Goal: Task Accomplishment & Management: Use online tool/utility

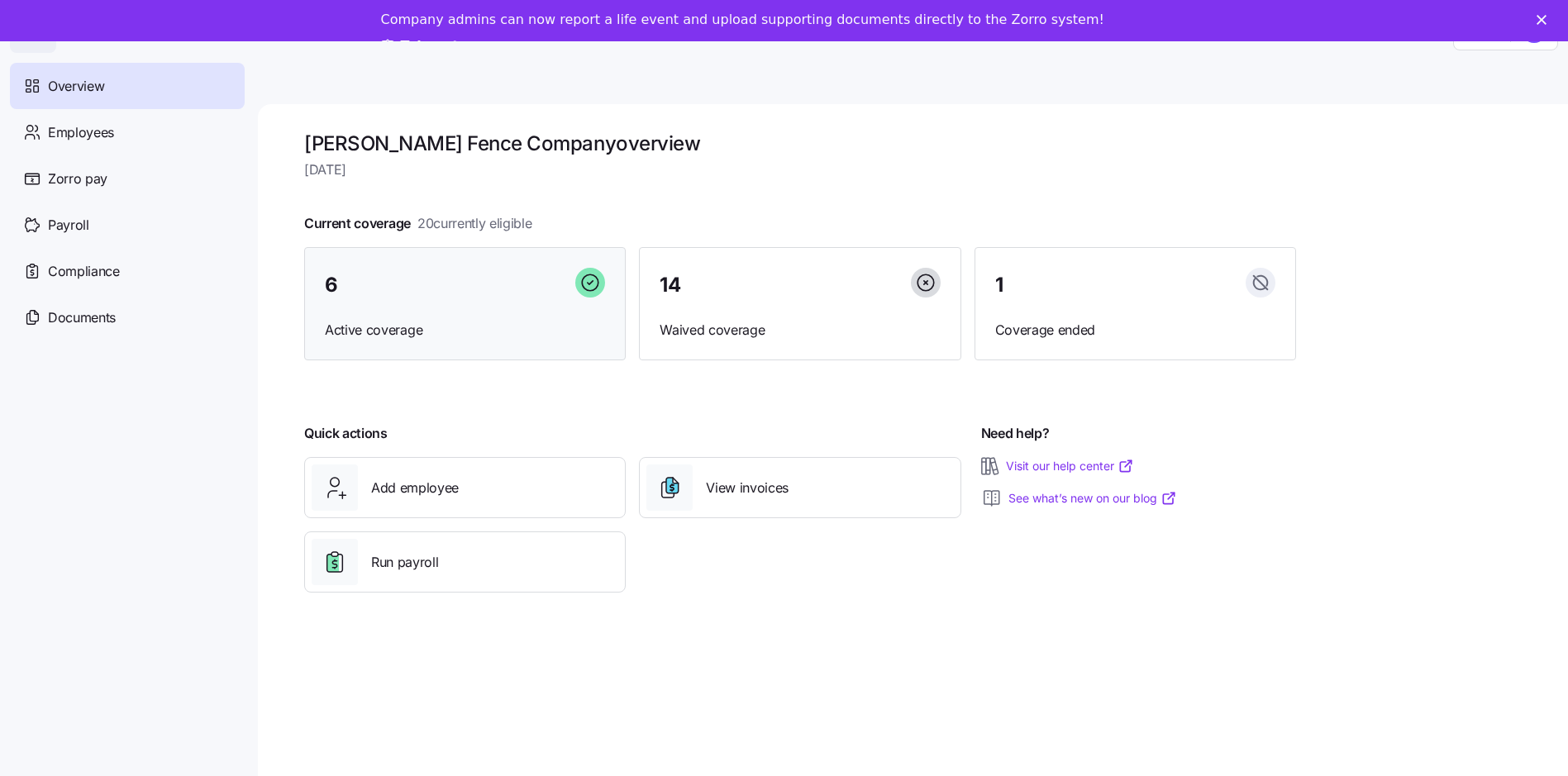
click at [495, 312] on div "6 Active coverage" at bounding box center [464, 304] width 322 height 114
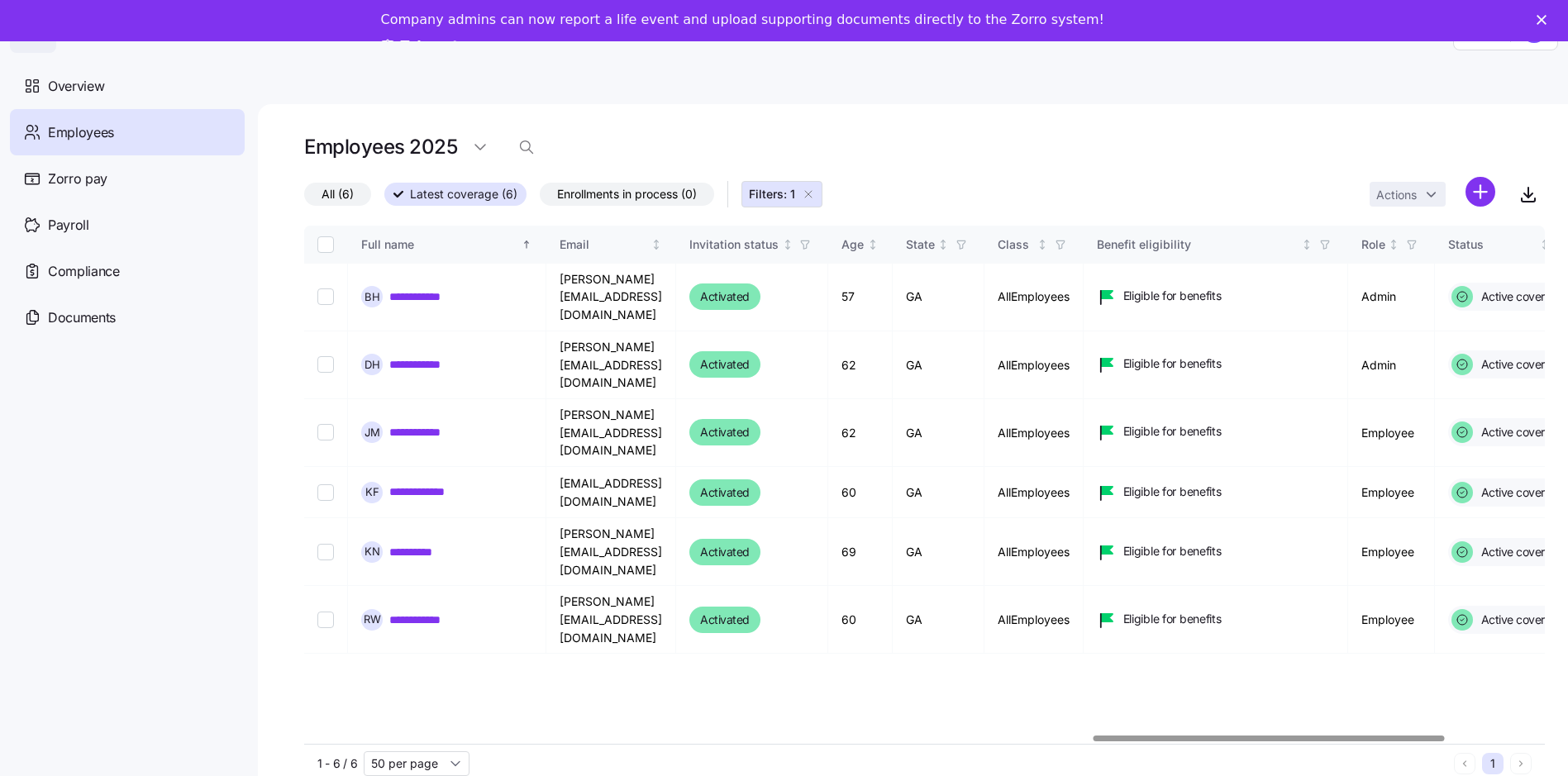
scroll to position [0, 2808]
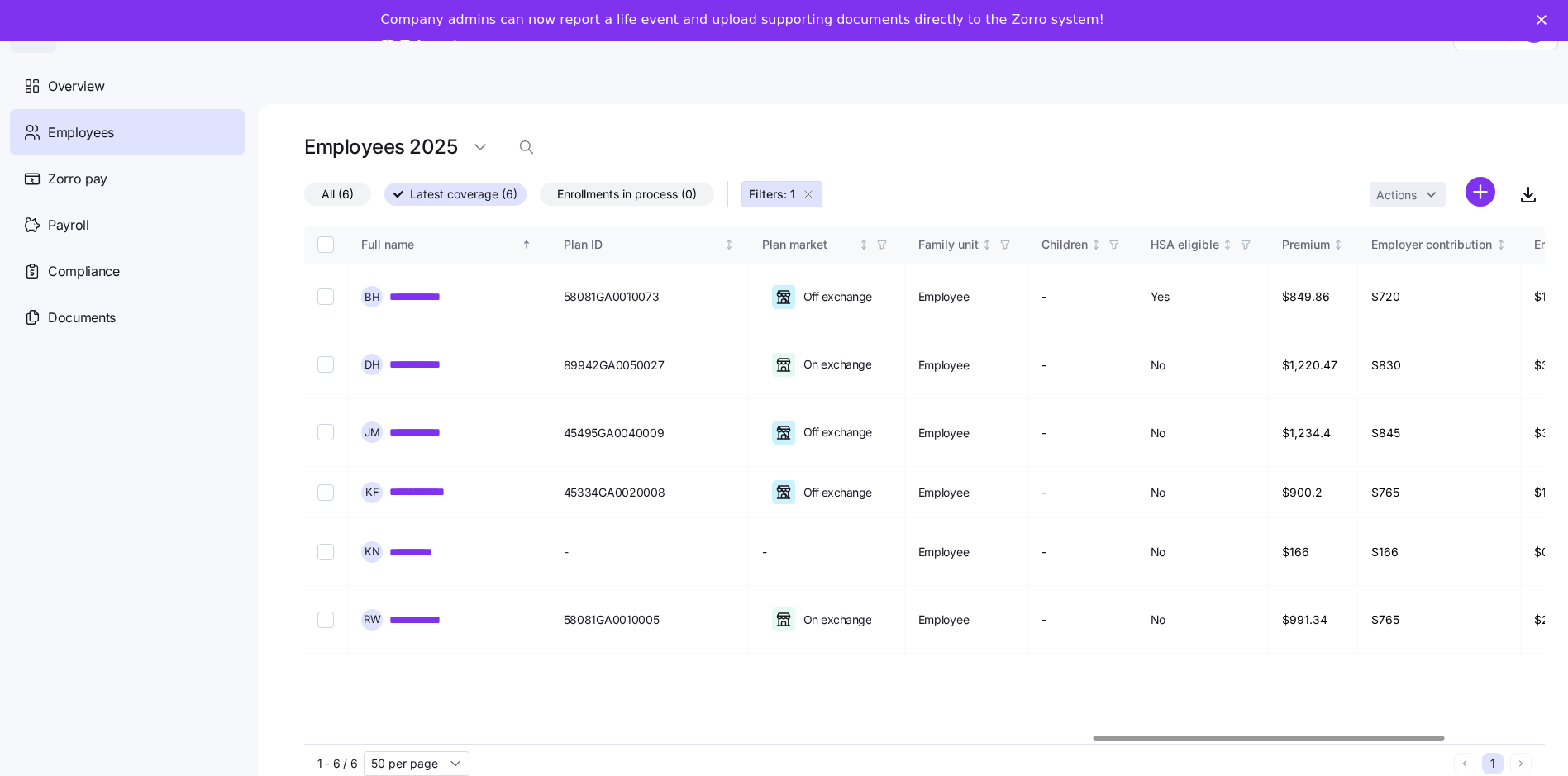
click at [1269, 738] on div at bounding box center [924, 739] width 1240 height 10
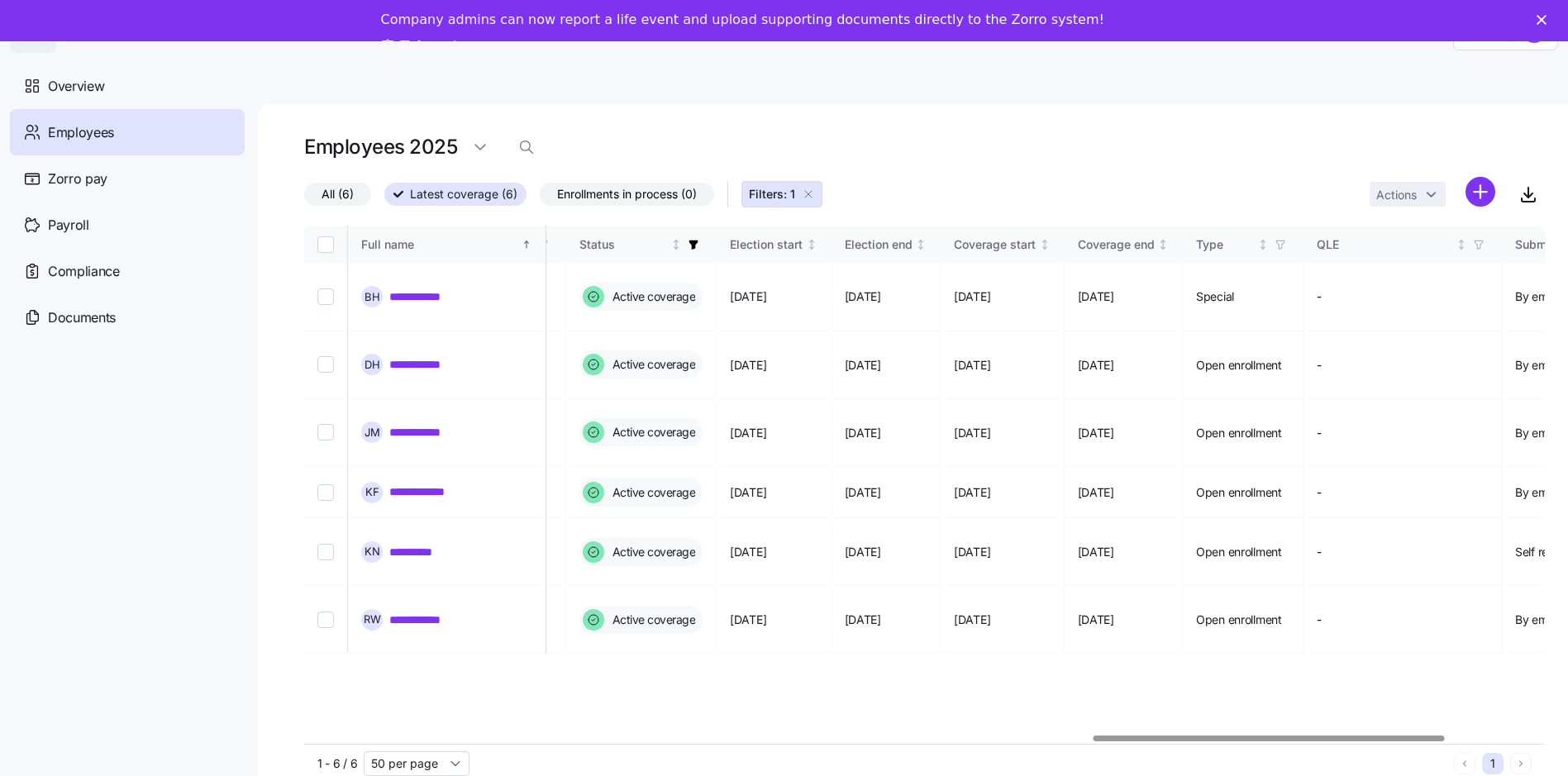
click at [725, 735] on div at bounding box center [924, 739] width 1240 height 10
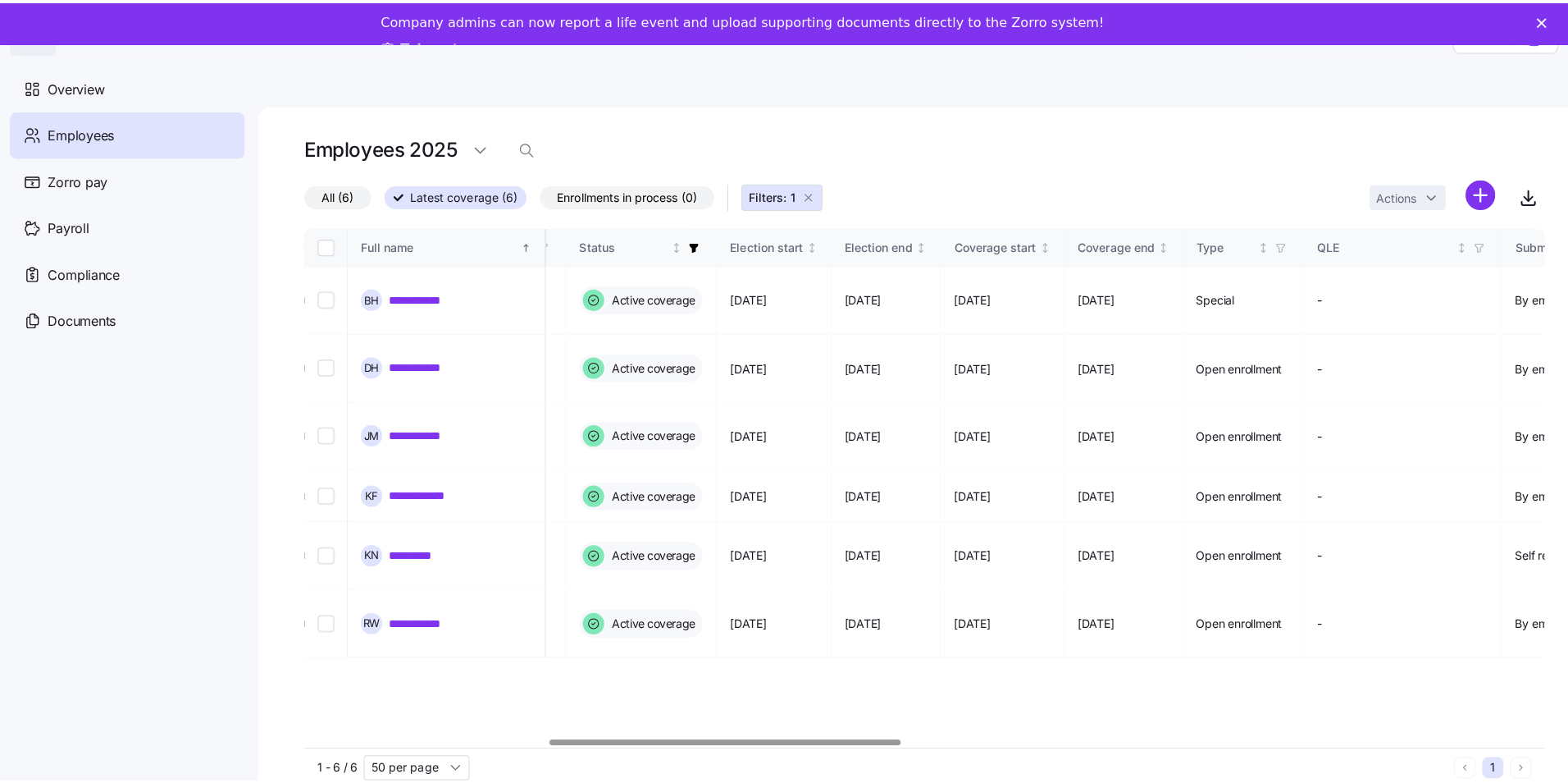
scroll to position [0, 0]
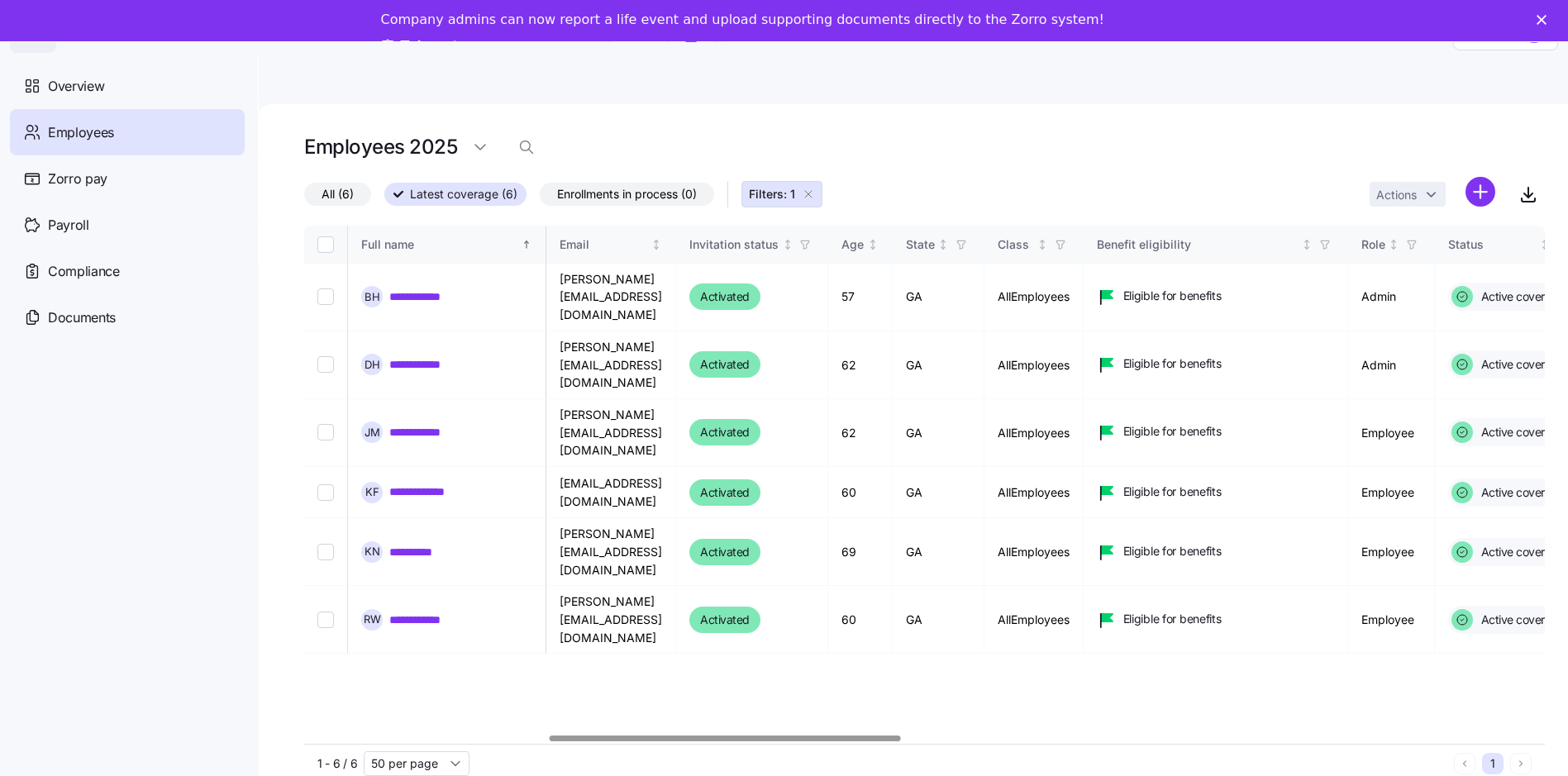
click at [481, 742] on div at bounding box center [924, 739] width 1240 height 10
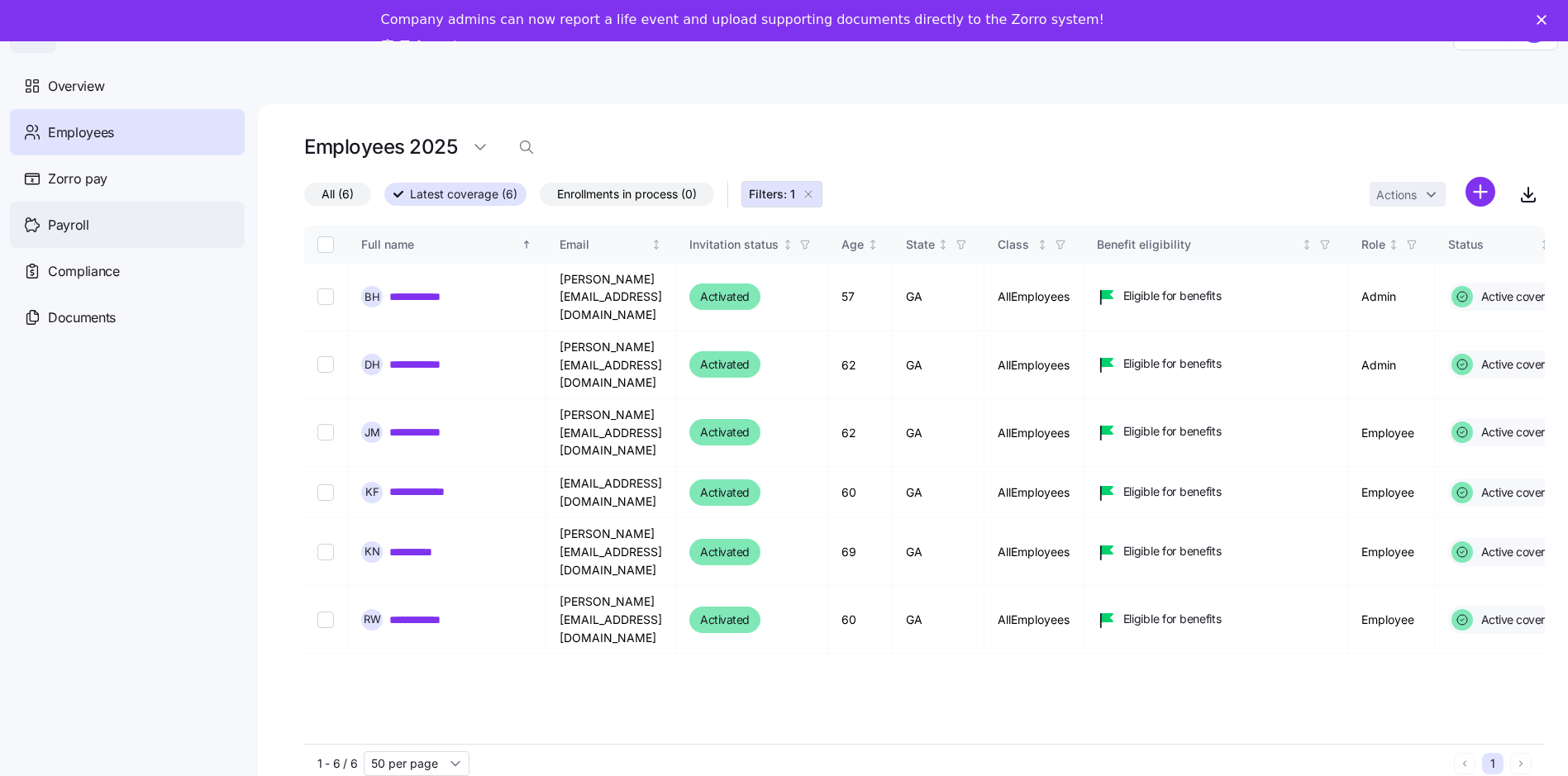
click at [81, 222] on span "Payroll" at bounding box center [68, 225] width 41 height 21
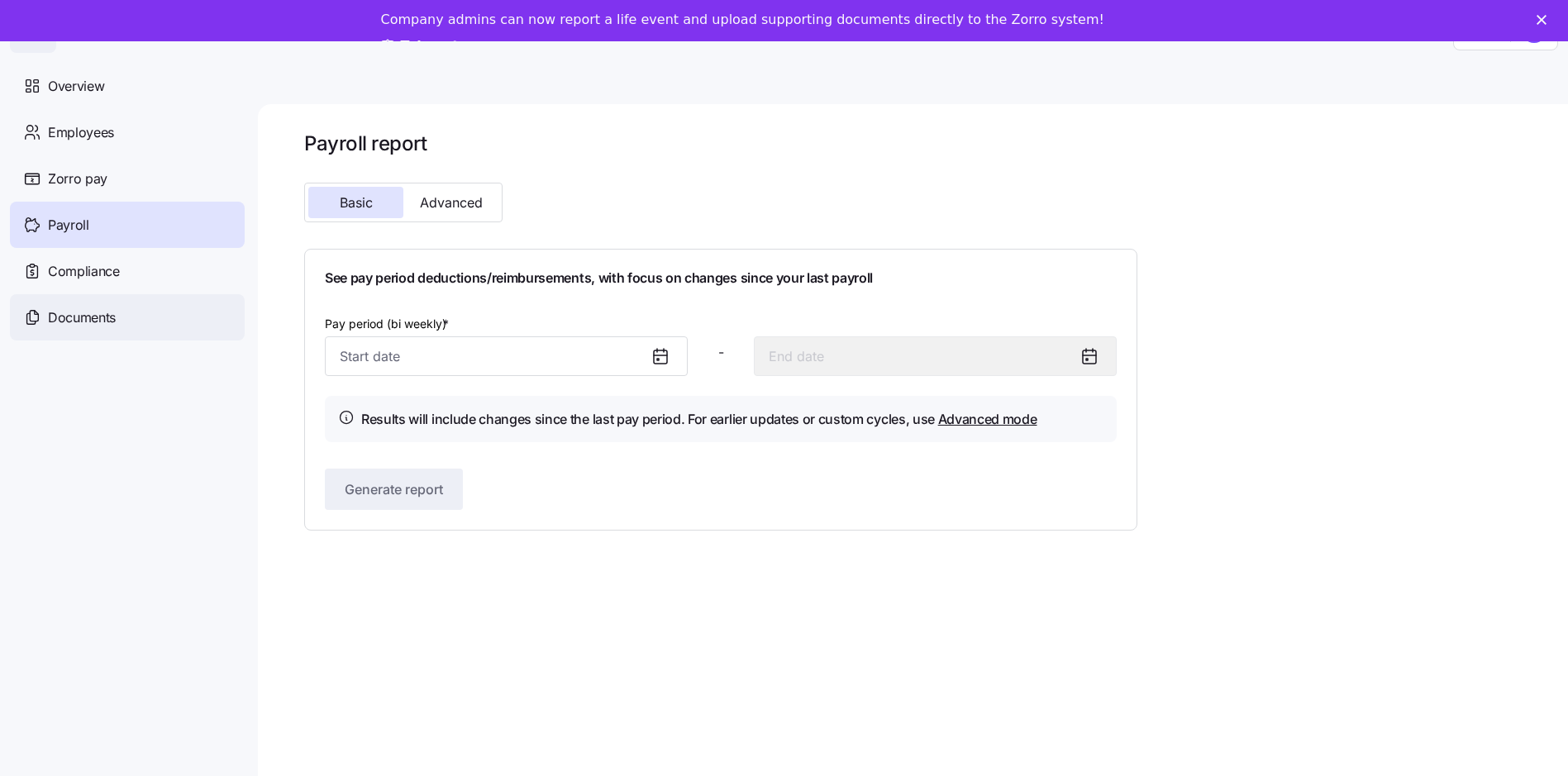
click at [88, 318] on span "Documents" at bounding box center [81, 317] width 68 height 21
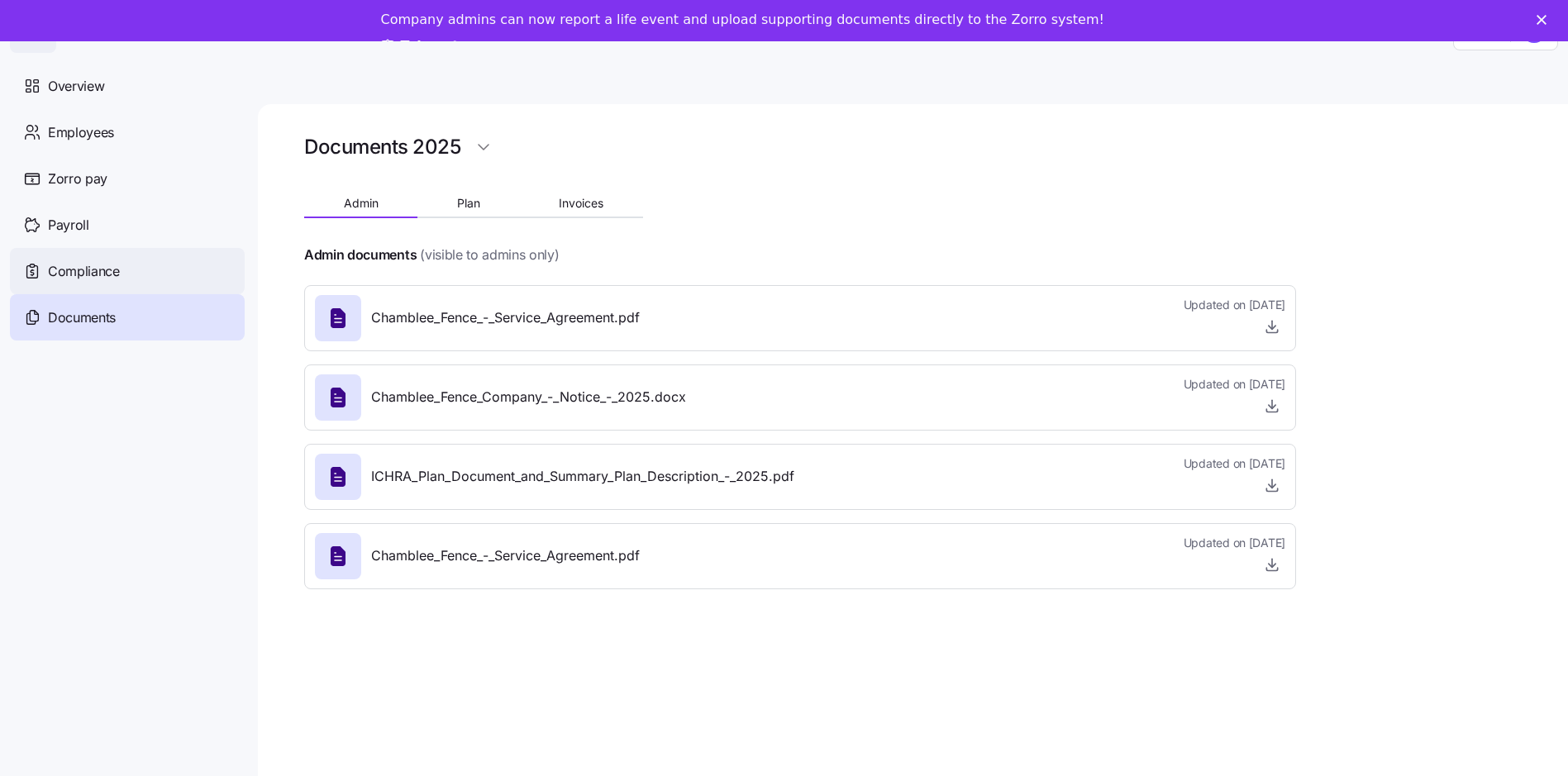
click at [76, 266] on span "Compliance" at bounding box center [84, 271] width 72 height 21
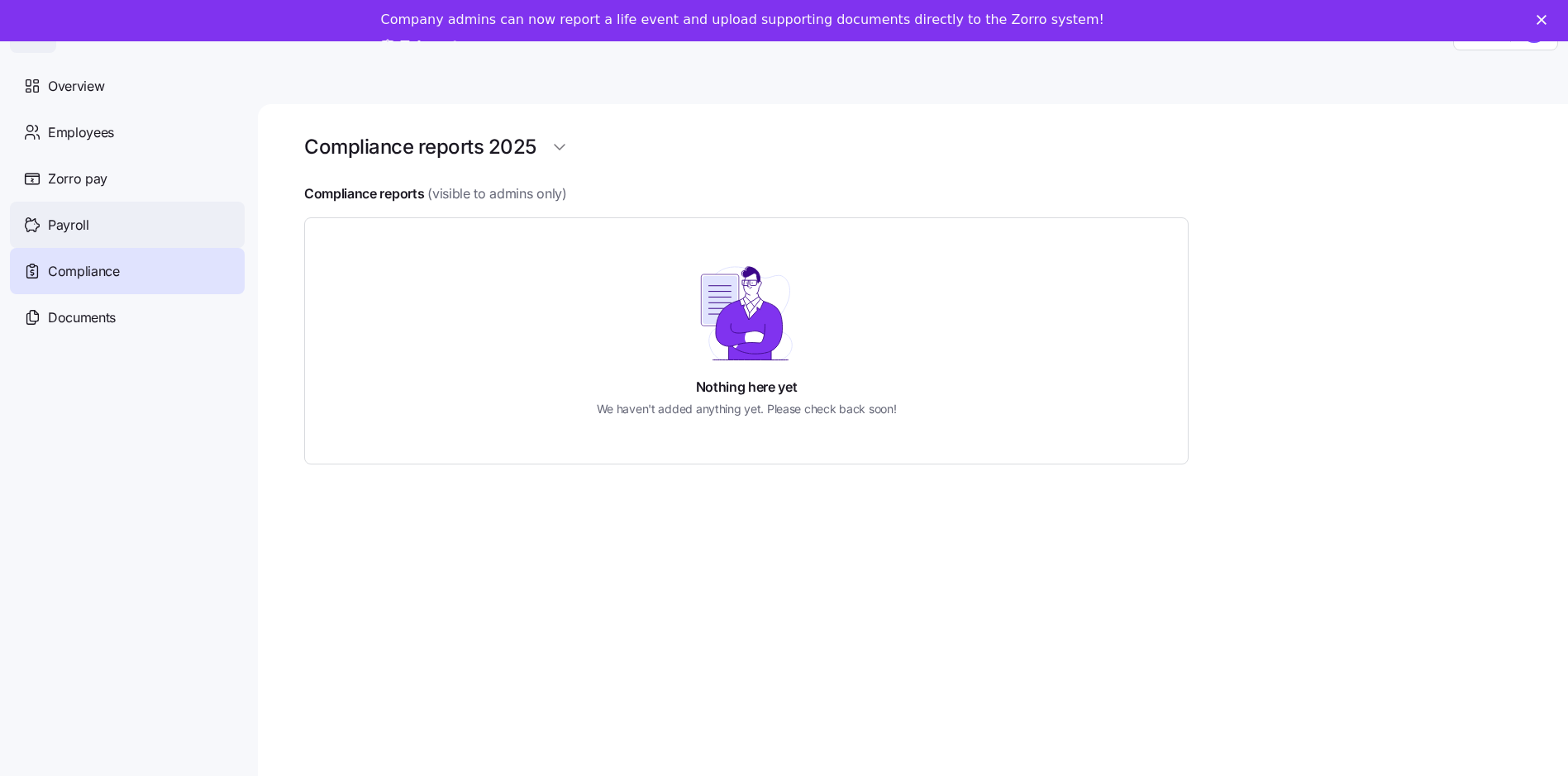
click at [76, 224] on span "Payroll" at bounding box center [68, 225] width 41 height 21
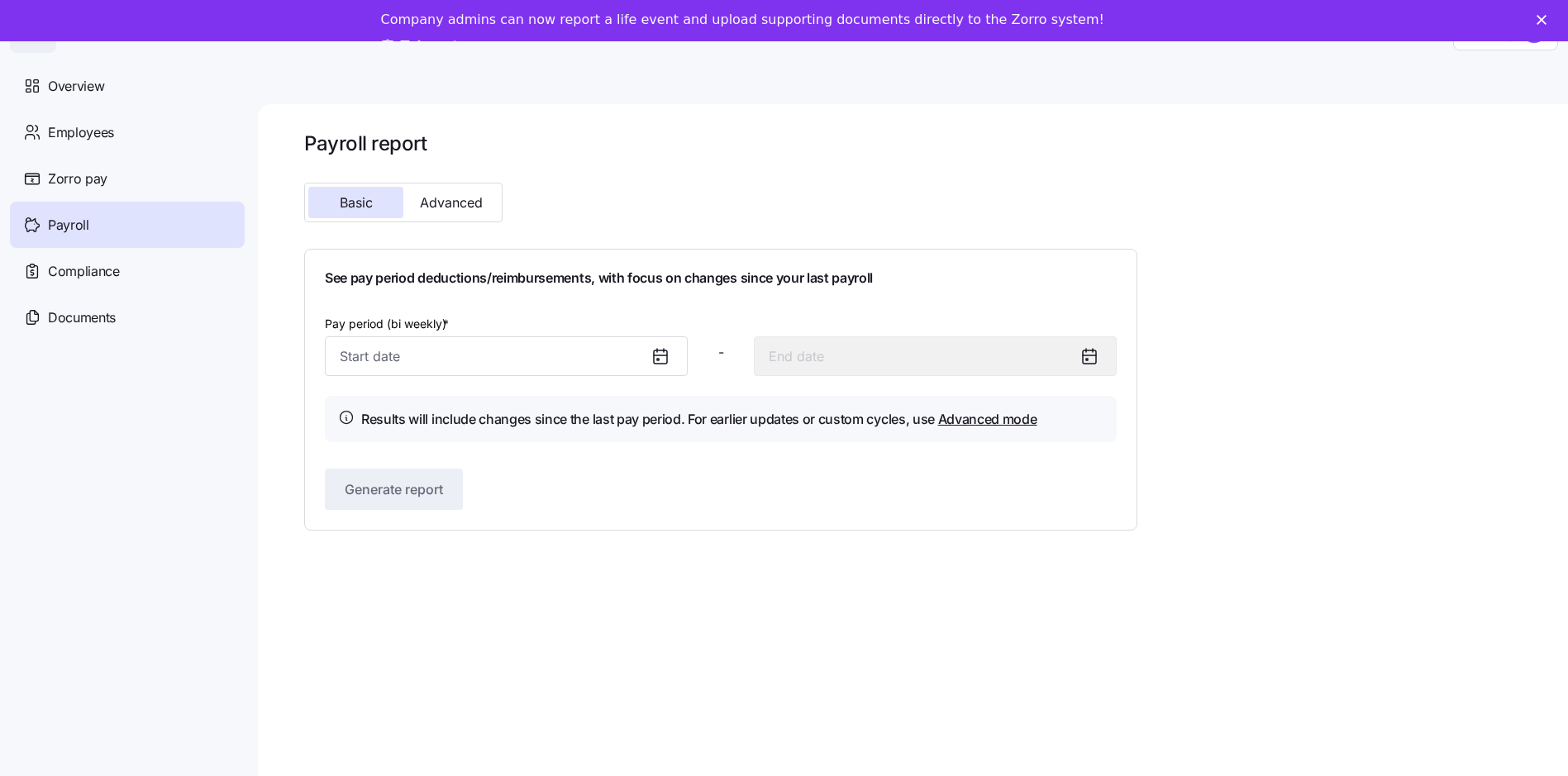
click at [663, 356] on icon at bounding box center [660, 356] width 20 height 20
click at [659, 353] on icon at bounding box center [660, 356] width 20 height 20
click at [573, 350] on input "Pay period (bi weekly) *" at bounding box center [506, 356] width 363 height 39
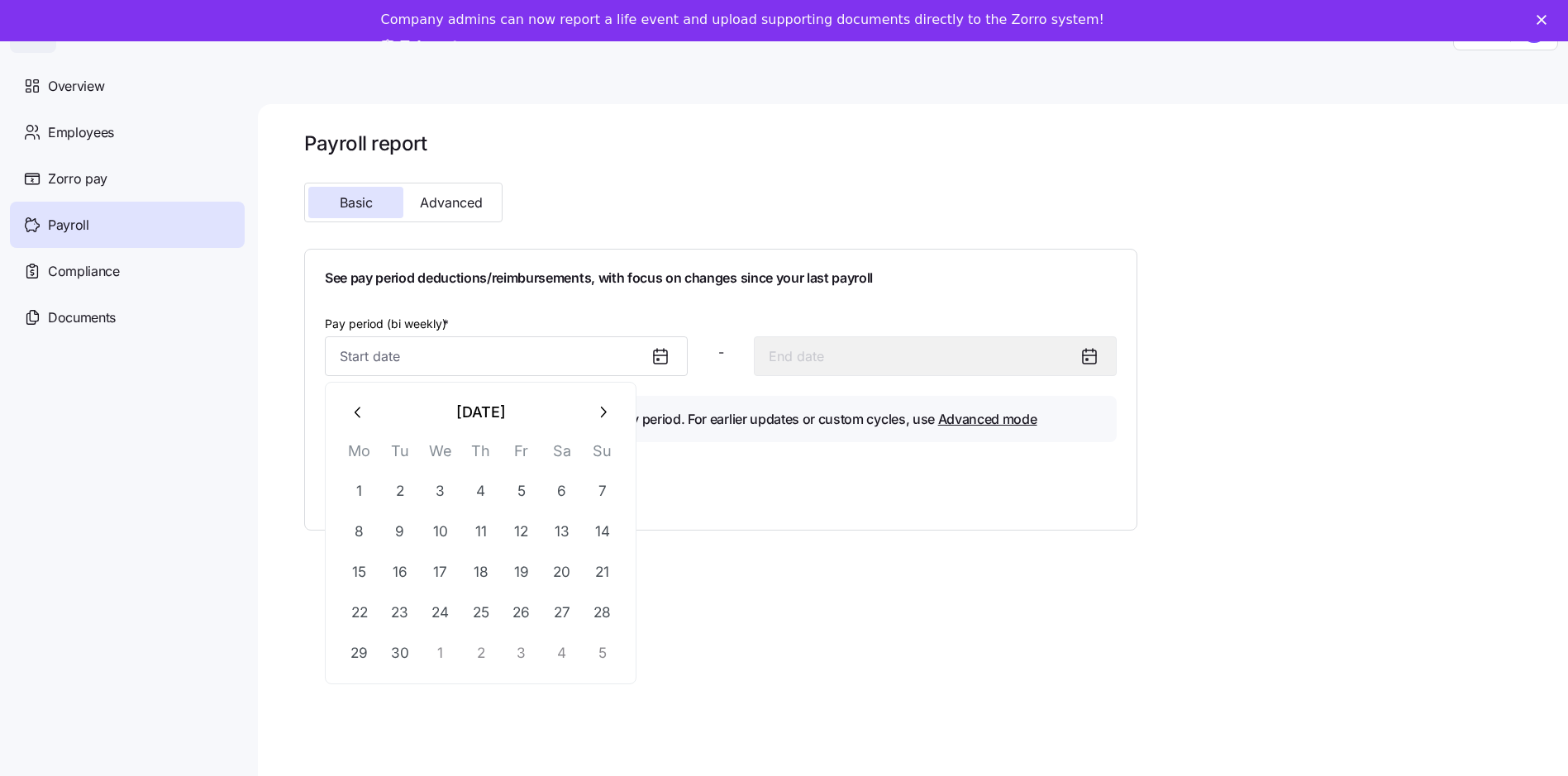
click at [362, 417] on icon "button" at bounding box center [359, 412] width 18 height 18
click at [447, 609] on button "20" at bounding box center [440, 612] width 39 height 39
type input "[DATE]"
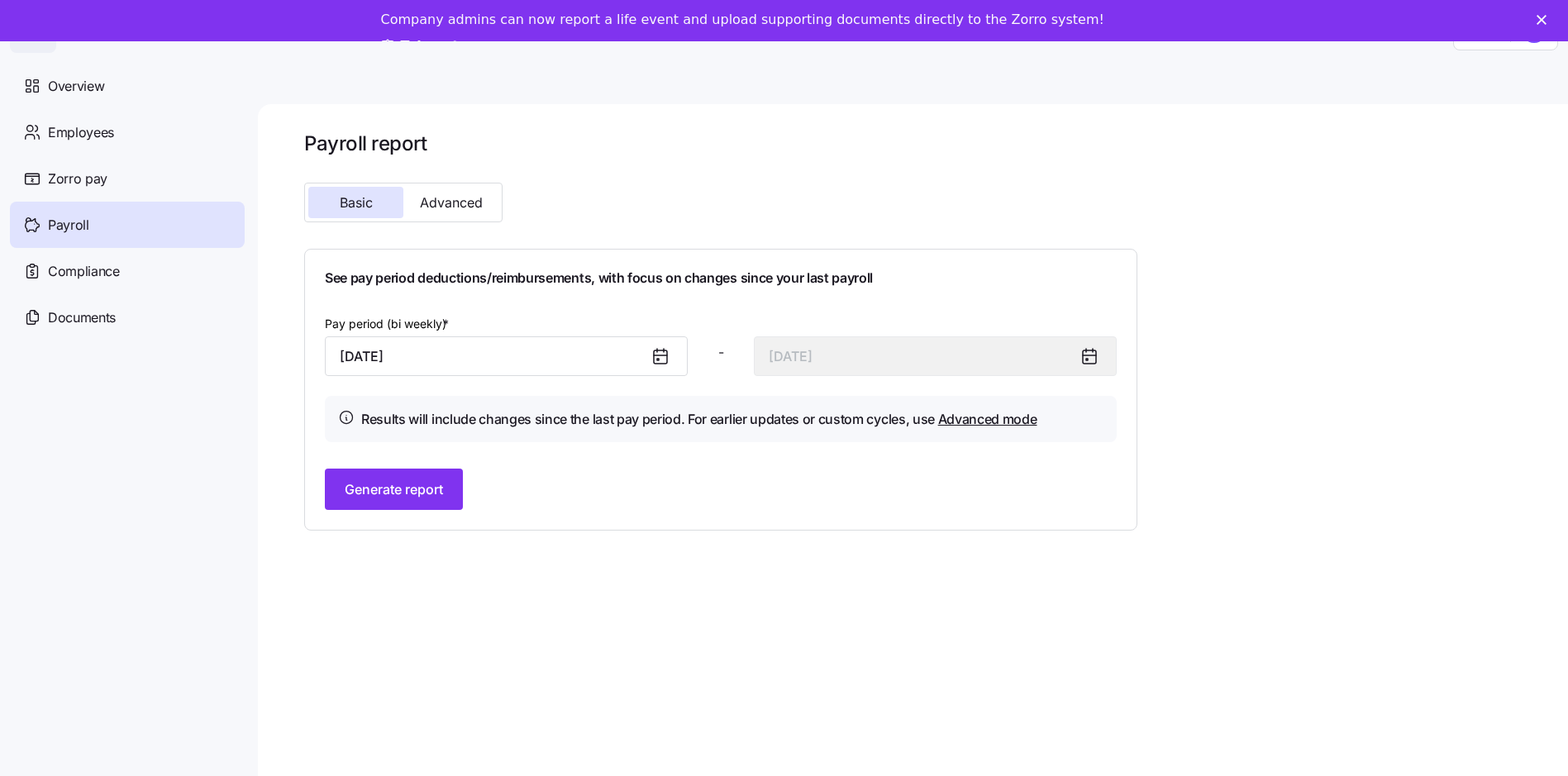
click at [1079, 356] on icon at bounding box center [1089, 356] width 20 height 20
click at [418, 487] on span "Generate report" at bounding box center [393, 490] width 98 height 20
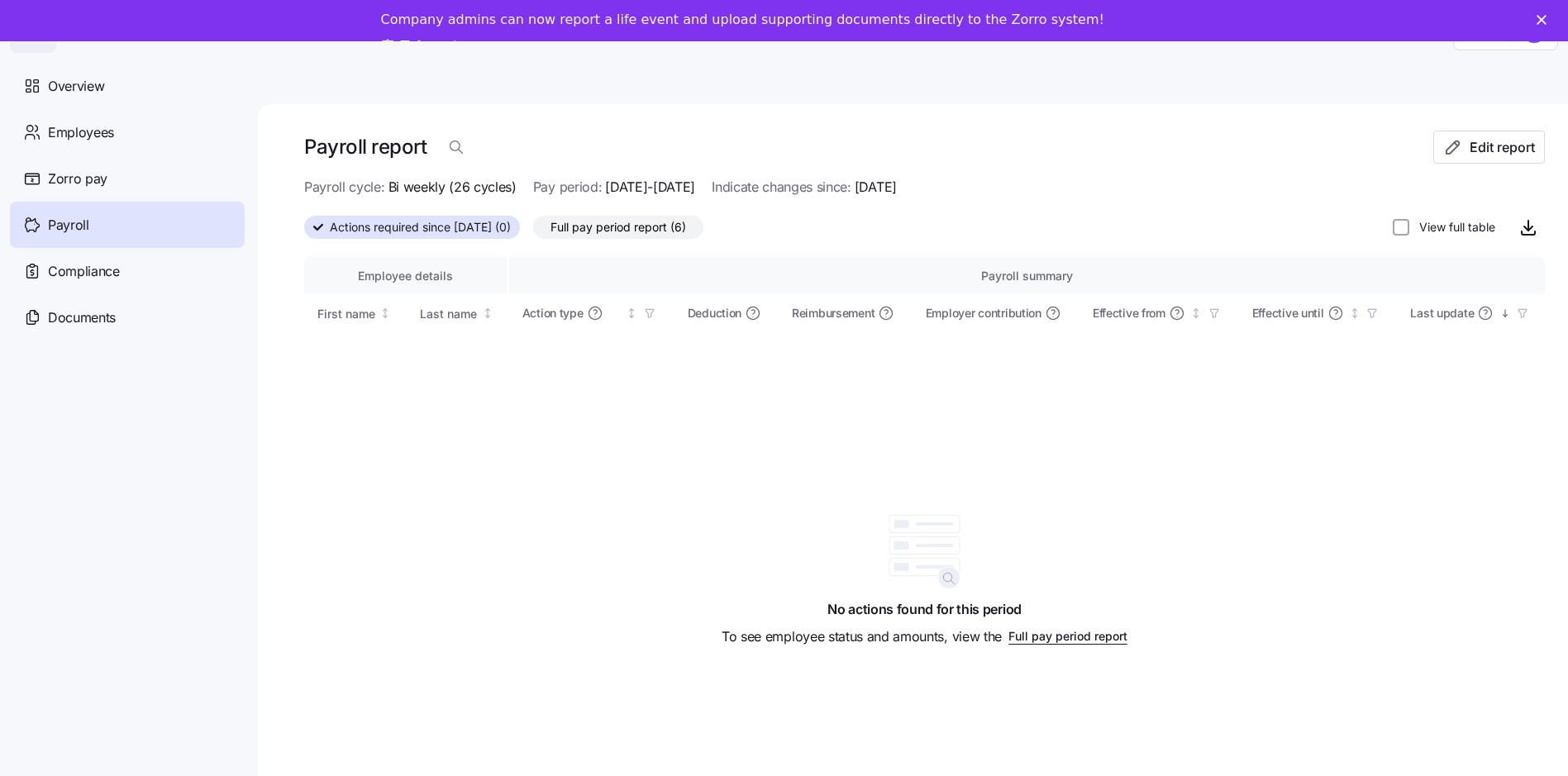
click at [648, 227] on span "Full pay period report (6)" at bounding box center [617, 228] width 135 height 22
click at [533, 232] on input "Full pay period report (6)" at bounding box center [533, 232] width 0 height 0
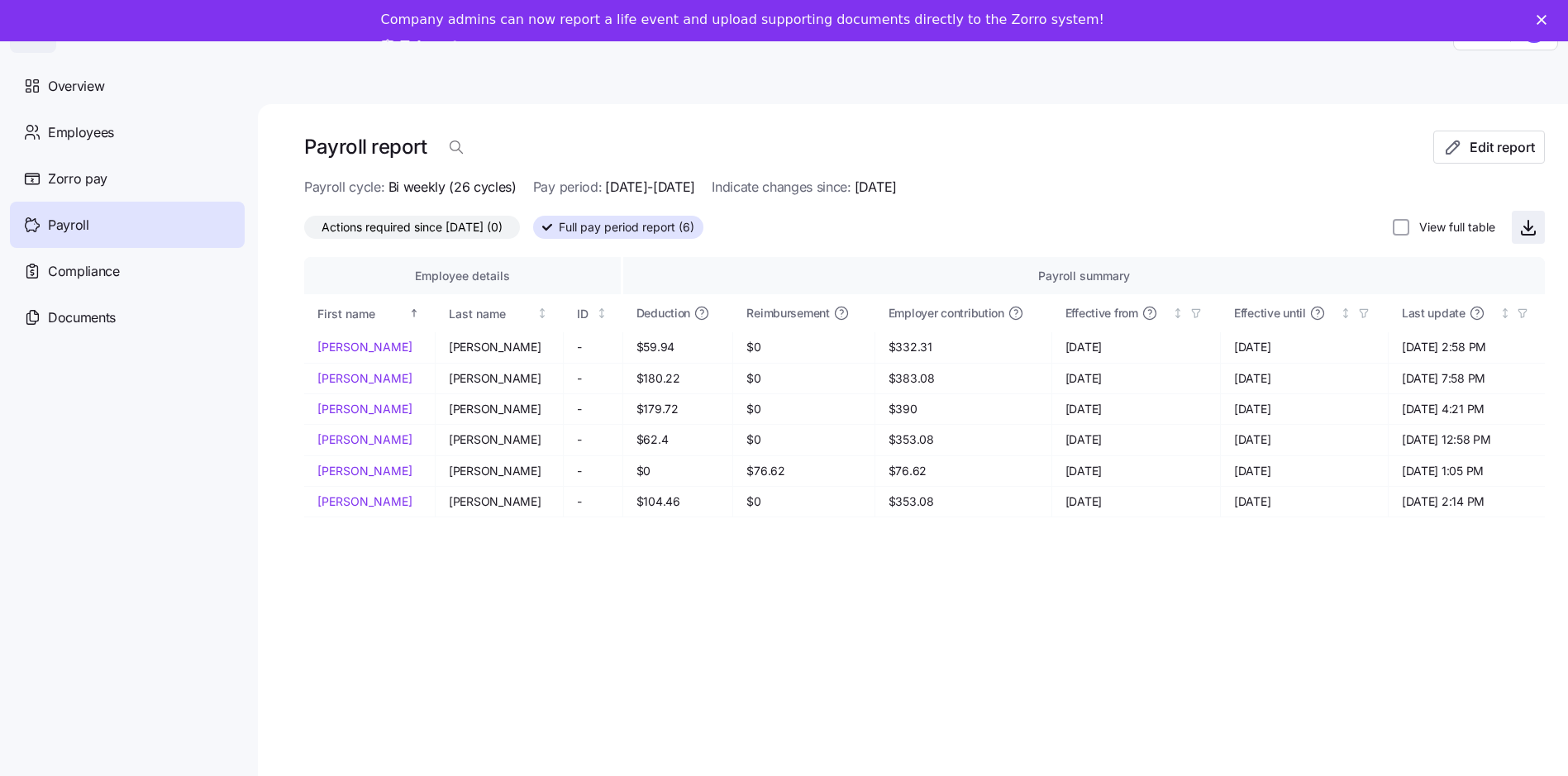
click at [1532, 228] on icon "button" at bounding box center [1529, 228] width 20 height 20
click at [1086, 61] on main "Payroll report Edit report Payroll cycle: Bi weekly (26 cycles) Pay period: [DA…" at bounding box center [784, 424] width 1568 height 766
click at [1546, 19] on polygon "Close" at bounding box center [1541, 20] width 10 height 10
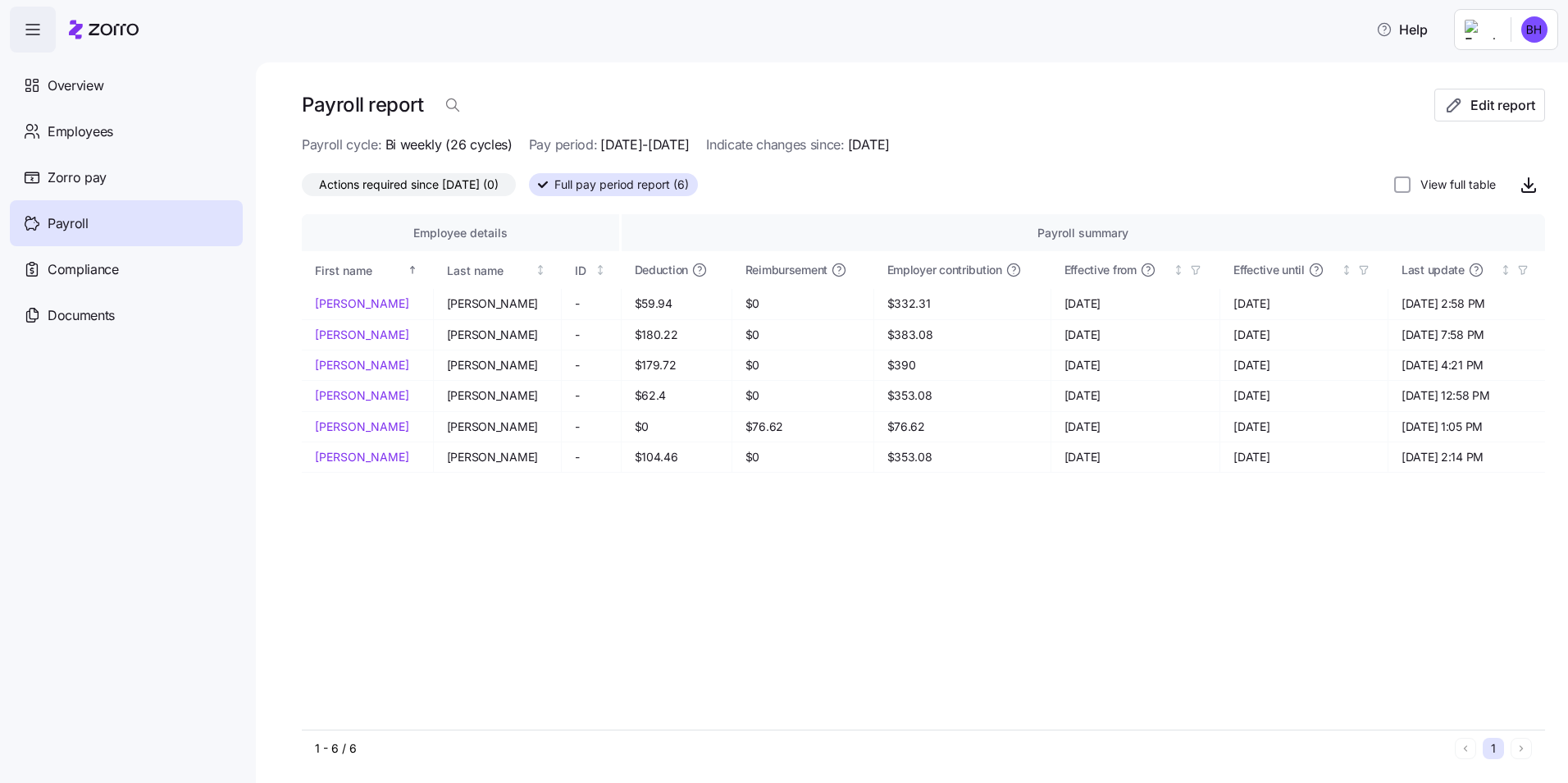
click at [1540, 26] on html "Help Overview Employees Zorro pay Payroll Compliance Documents Payroll report E…" at bounding box center [784, 386] width 1568 height 773
click at [1507, 158] on div "Log out" at bounding box center [1490, 166] width 122 height 26
